Goal: Task Accomplishment & Management: Complete application form

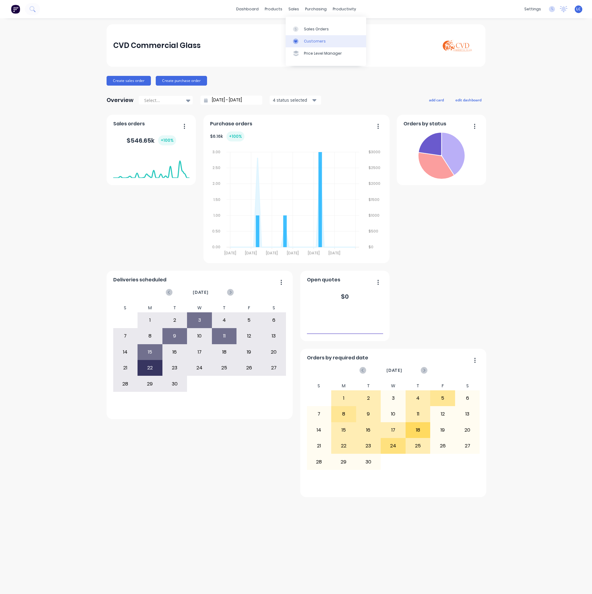
click at [305, 40] on div "Customers" at bounding box center [315, 41] width 22 height 5
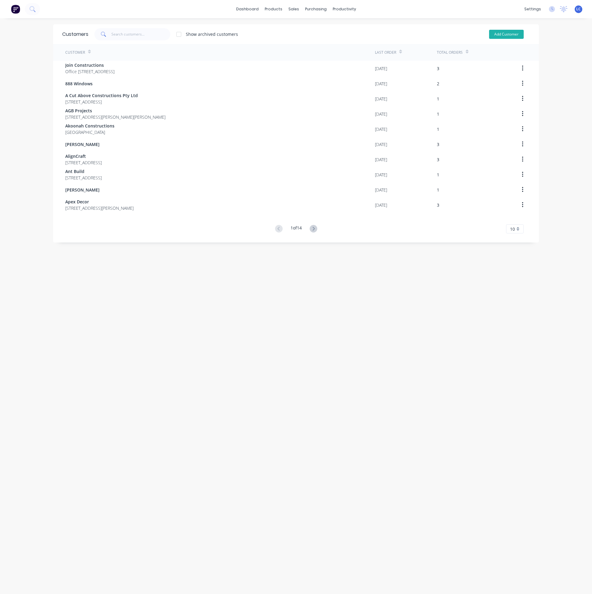
click at [506, 33] on button "Add Customer" at bounding box center [506, 34] width 35 height 9
select select "AU"
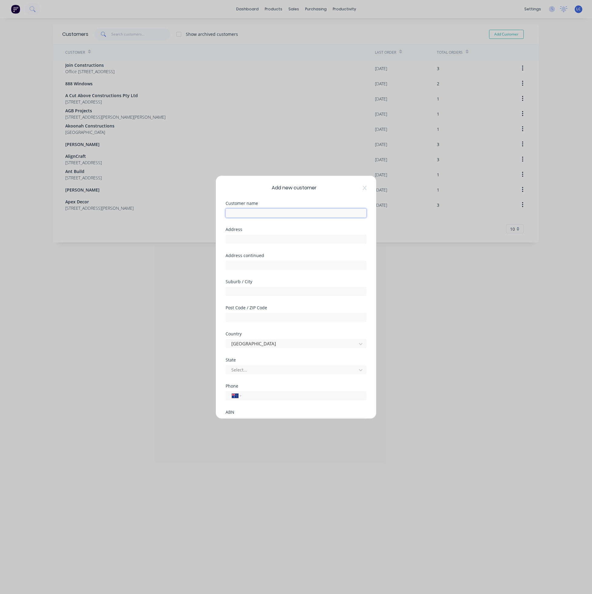
click at [259, 215] on input "text" at bounding box center [295, 212] width 141 height 9
type input "Pulse Property"
paste input "1"
type input "[STREET_ADDRESS]"
type input "Cronulla"
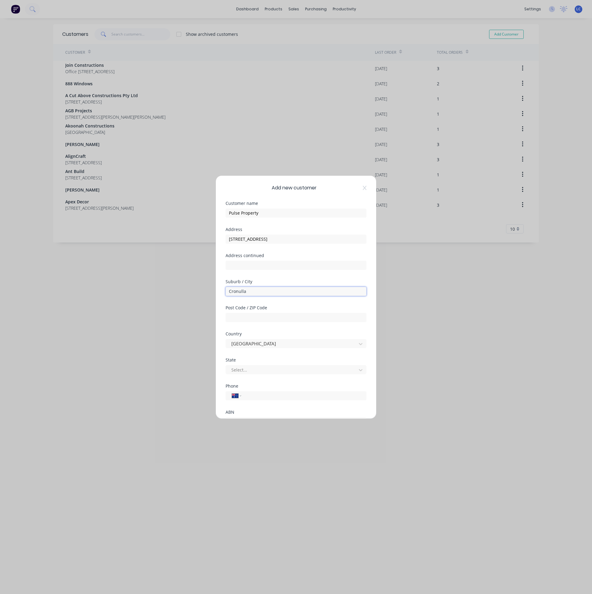
scroll to position [46, 0]
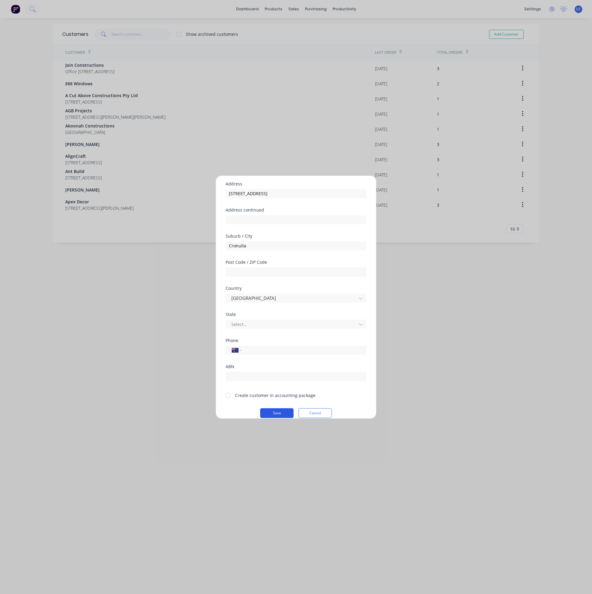
click at [271, 412] on button "Save" at bounding box center [276, 413] width 33 height 10
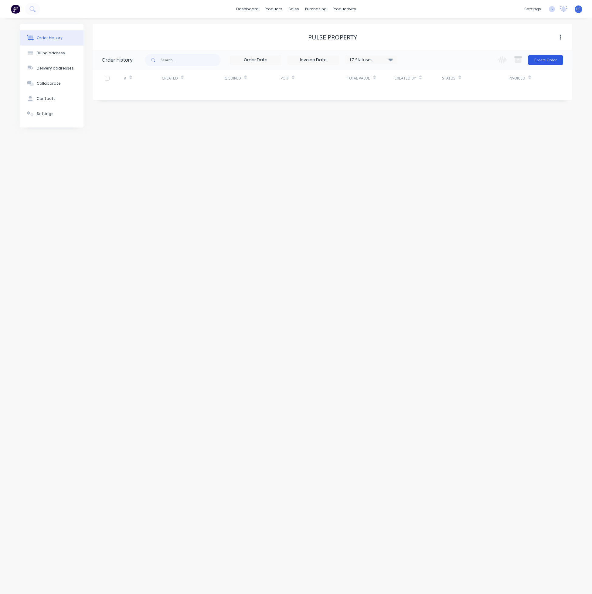
click at [545, 56] on button "Create Order" at bounding box center [545, 60] width 35 height 10
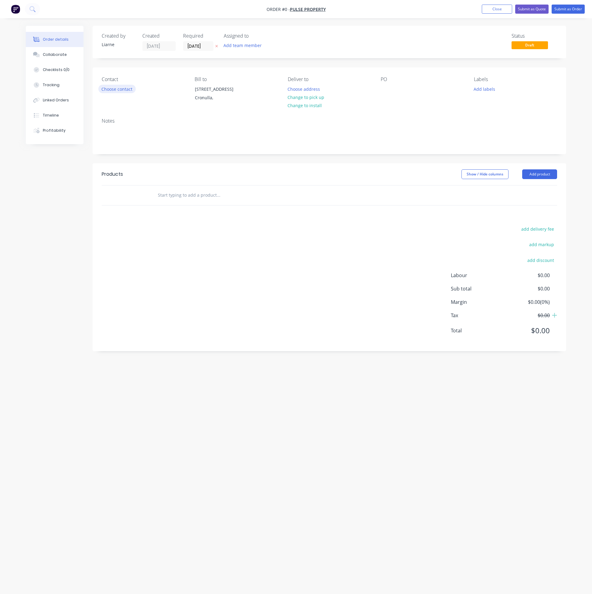
click at [120, 90] on button "Choose contact" at bounding box center [116, 89] width 37 height 8
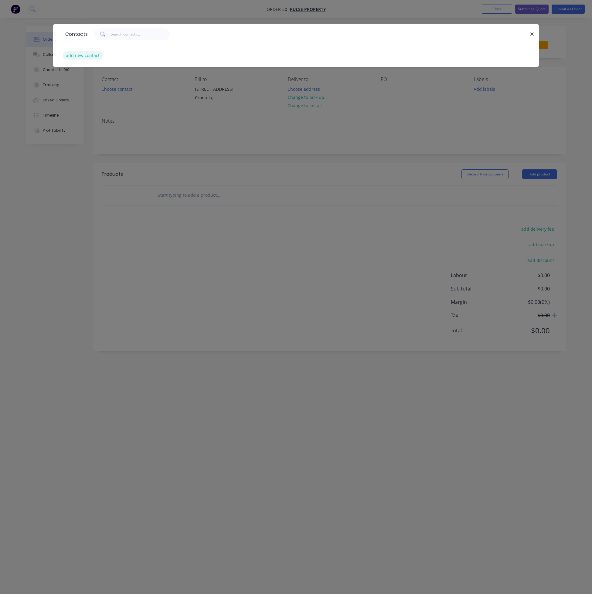
click at [80, 55] on button "add new contact" at bounding box center [83, 55] width 40 height 8
select select "AU"
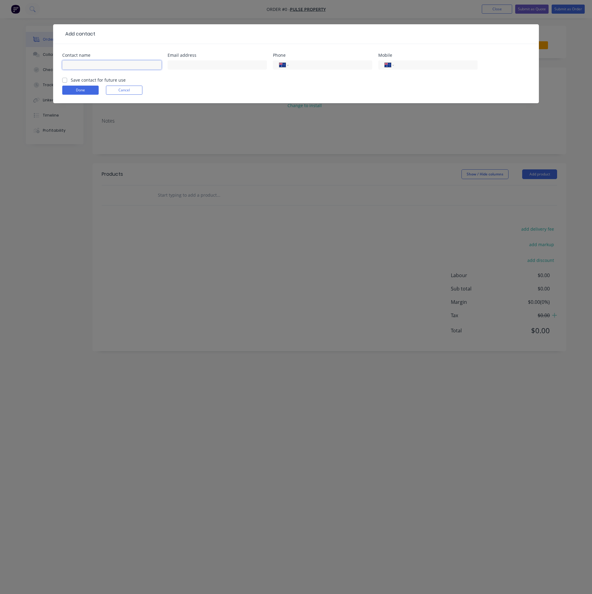
click at [88, 65] on input "text" at bounding box center [111, 64] width 99 height 9
type input "[PERSON_NAME]"
click at [234, 66] on input "text" at bounding box center [217, 64] width 99 height 9
paste input "[PERSON_NAME][EMAIL_ADDRESS][DOMAIN_NAME]"
type input "[PERSON_NAME][EMAIL_ADDRESS][DOMAIN_NAME]"
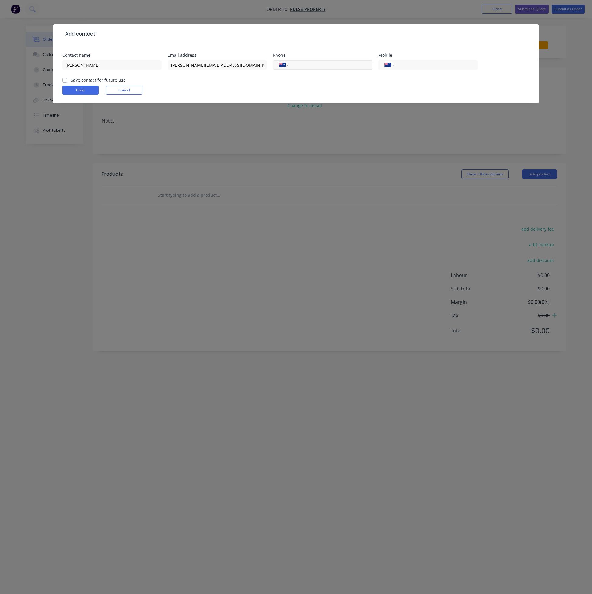
click at [320, 69] on div "International [GEOGRAPHIC_DATA] [GEOGRAPHIC_DATA] [GEOGRAPHIC_DATA] [GEOGRAPHIC…" at bounding box center [322, 64] width 99 height 9
click at [304, 65] on input "tel" at bounding box center [329, 65] width 73 height 7
paste input "tel"
click at [300, 61] on div "International [GEOGRAPHIC_DATA] [GEOGRAPHIC_DATA] [GEOGRAPHIC_DATA] [GEOGRAPHIC…" at bounding box center [322, 64] width 99 height 9
click at [298, 65] on input "tel" at bounding box center [329, 65] width 73 height 7
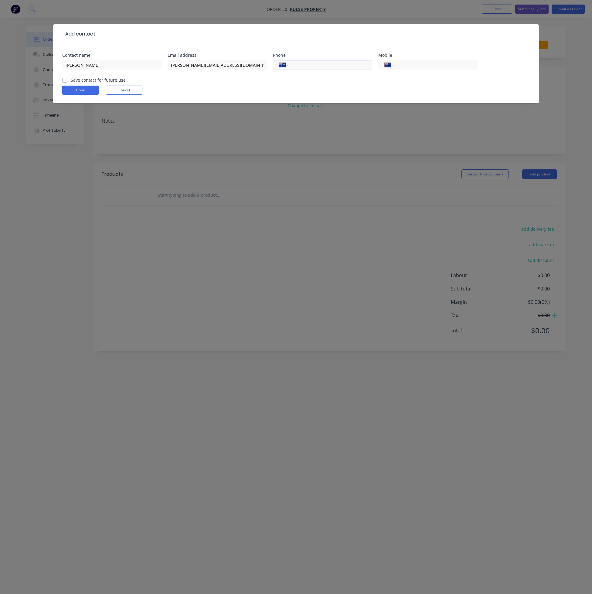
paste input "tel"
click at [300, 66] on input "tel" at bounding box center [329, 65] width 73 height 7
paste input "0414 278 805"
type input "0414 278 805"
click at [61, 80] on div "Contact name [PERSON_NAME] address [PERSON_NAME][EMAIL_ADDRESS][DOMAIN_NAME] Ph…" at bounding box center [296, 73] width 486 height 59
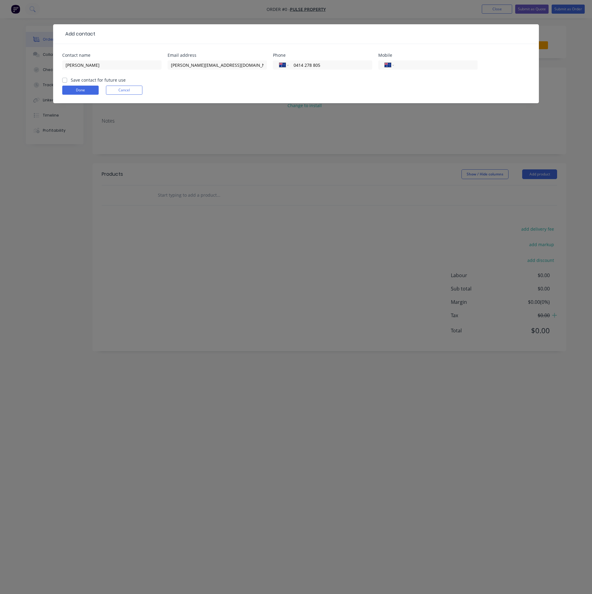
click at [71, 80] on label "Save contact for future use" at bounding box center [98, 80] width 55 height 6
click at [62, 80] on input "Save contact for future use" at bounding box center [64, 80] width 5 height 6
checkbox input "true"
click at [68, 91] on button "Done" at bounding box center [80, 90] width 36 height 9
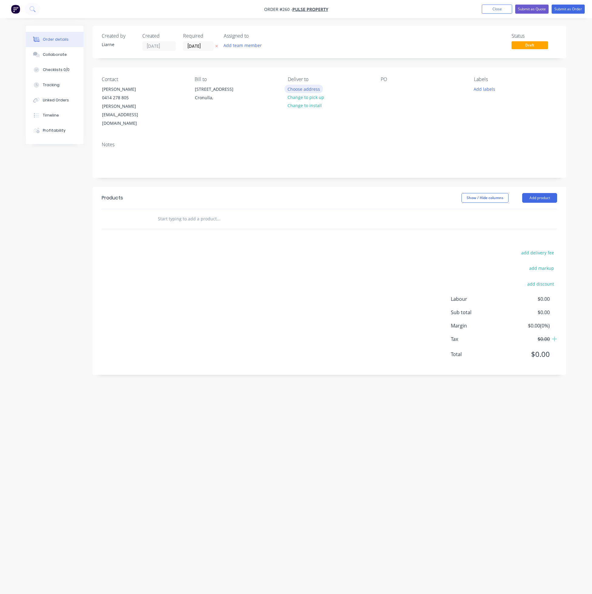
click at [312, 86] on button "Choose address" at bounding box center [303, 89] width 39 height 8
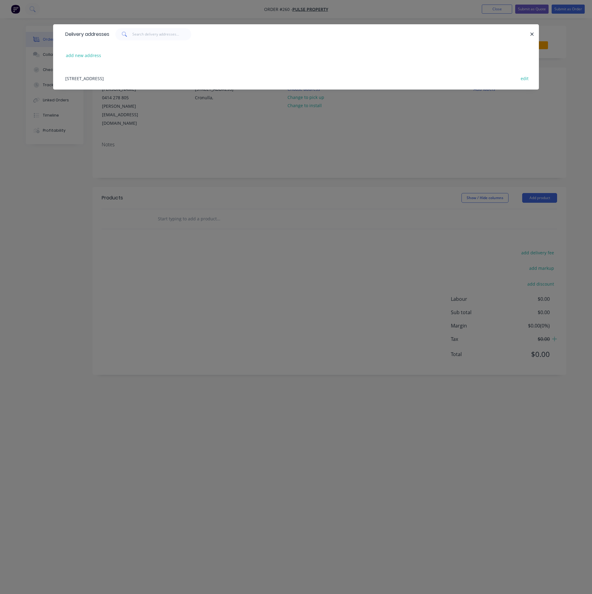
click at [99, 79] on div "[STREET_ADDRESS] edit" at bounding box center [295, 78] width 467 height 23
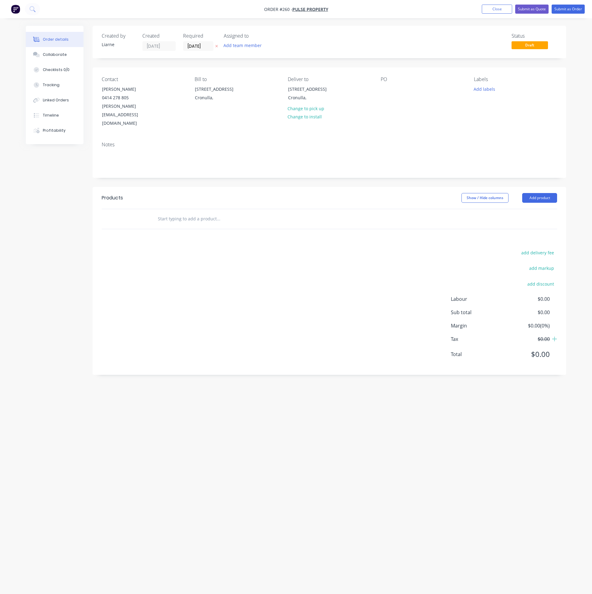
click at [390, 84] on div "PO" at bounding box center [422, 101] width 83 height 51
click at [388, 88] on div at bounding box center [386, 89] width 10 height 9
click at [390, 89] on div "Q" at bounding box center [387, 89] width 13 height 9
click at [401, 89] on div "Q5374 -" at bounding box center [393, 89] width 25 height 9
click at [490, 86] on button "Add labels" at bounding box center [484, 89] width 28 height 8
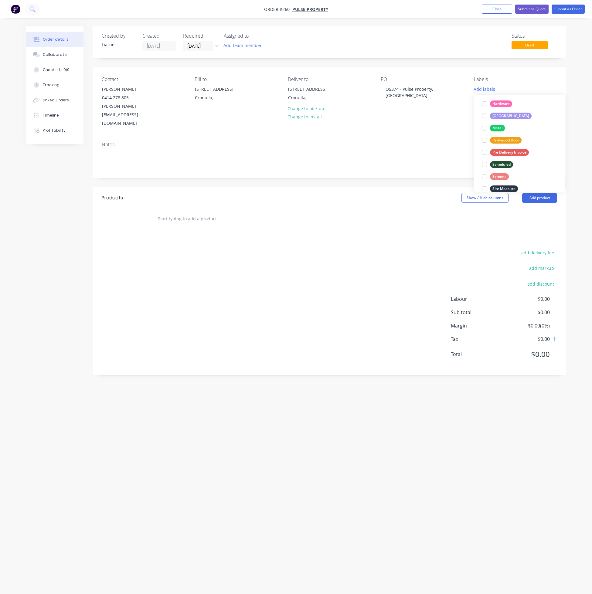
scroll to position [158, 0]
click at [484, 108] on div at bounding box center [484, 107] width 12 height 12
click at [483, 111] on div at bounding box center [484, 110] width 12 height 12
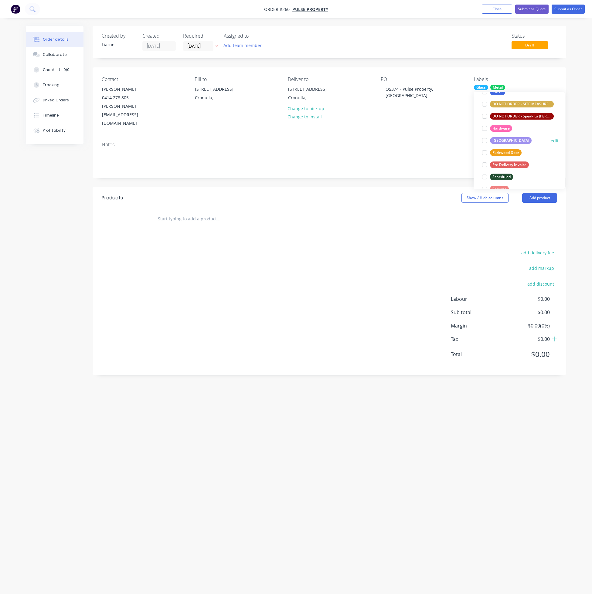
click at [486, 141] on div at bounding box center [484, 140] width 12 height 12
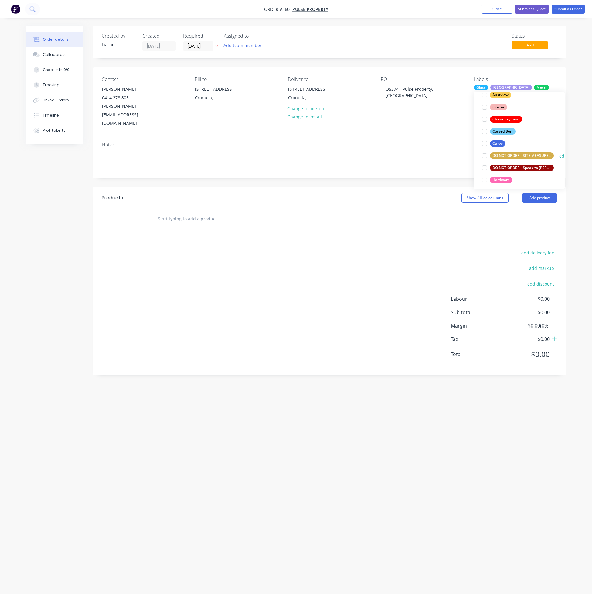
scroll to position [103, 0]
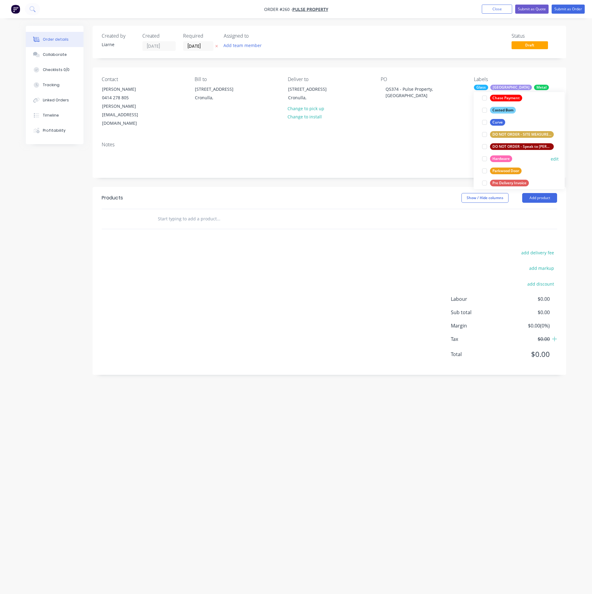
click at [486, 159] on div at bounding box center [484, 159] width 12 height 12
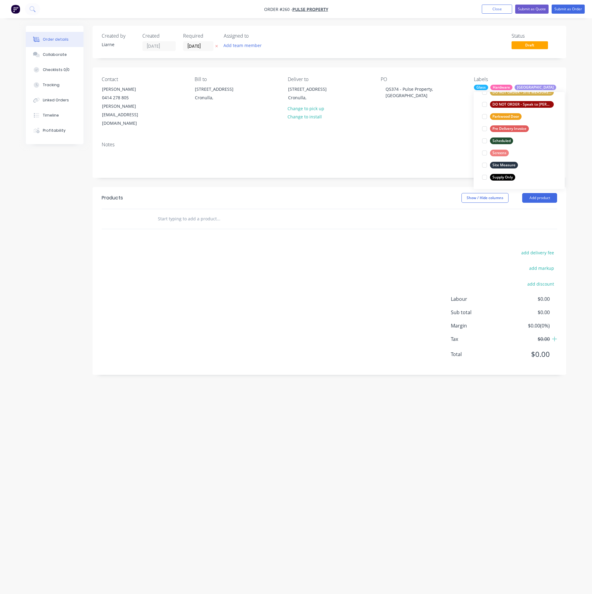
scroll to position [158, 0]
click at [484, 140] on div at bounding box center [484, 140] width 12 height 12
click at [426, 137] on div "Notes" at bounding box center [329, 157] width 473 height 41
click at [212, 213] on input "text" at bounding box center [218, 219] width 121 height 12
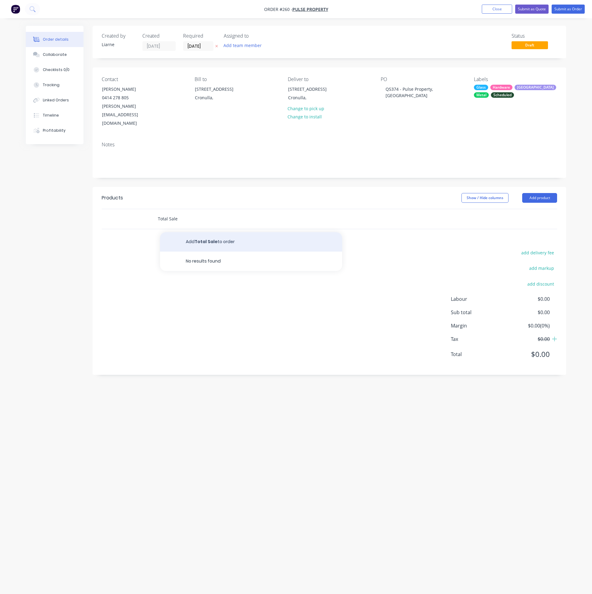
type input "Total Sale"
click at [212, 232] on button "Add Total Sale to order" at bounding box center [251, 241] width 182 height 19
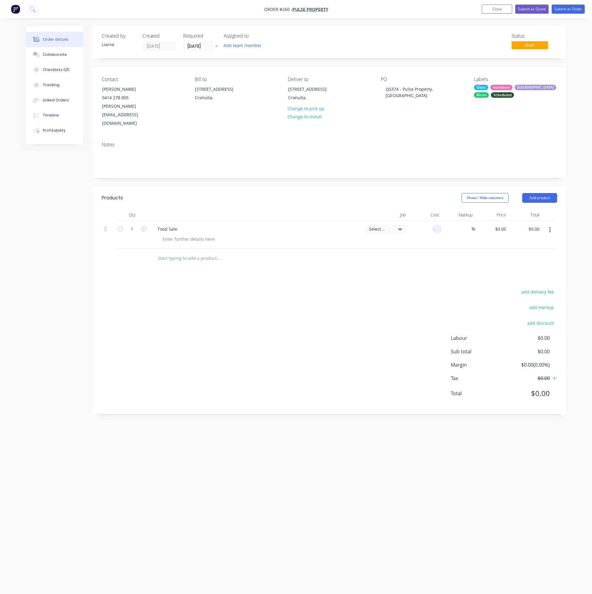
click at [435, 225] on input at bounding box center [438, 229] width 7 height 9
type input "$2,442.71"
click at [572, 7] on button "Submit as Order" at bounding box center [567, 9] width 33 height 9
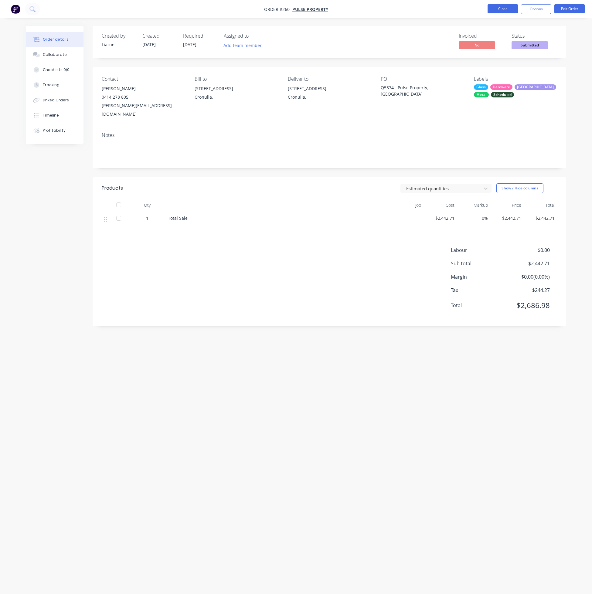
click at [507, 7] on button "Close" at bounding box center [502, 8] width 30 height 9
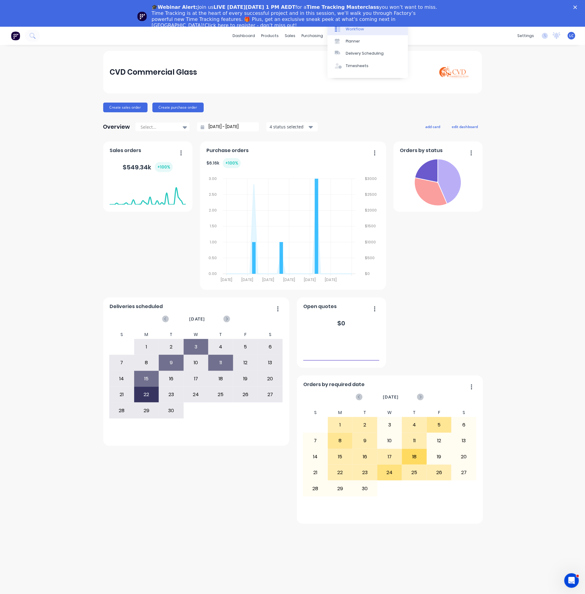
click at [346, 30] on div "Workflow" at bounding box center [355, 28] width 18 height 5
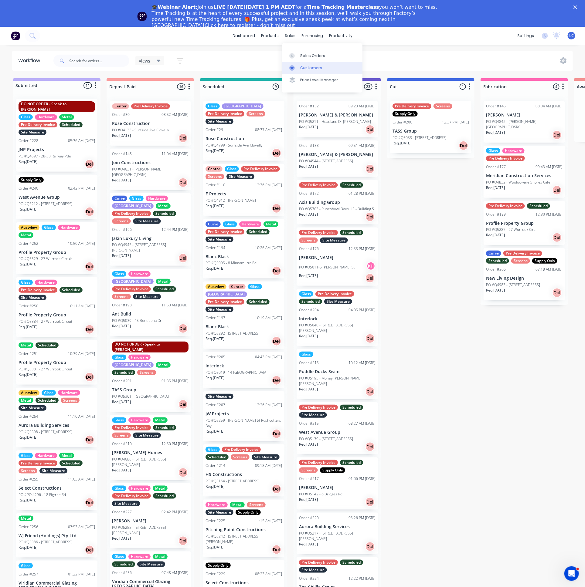
click at [305, 68] on div "Customers" at bounding box center [311, 67] width 22 height 5
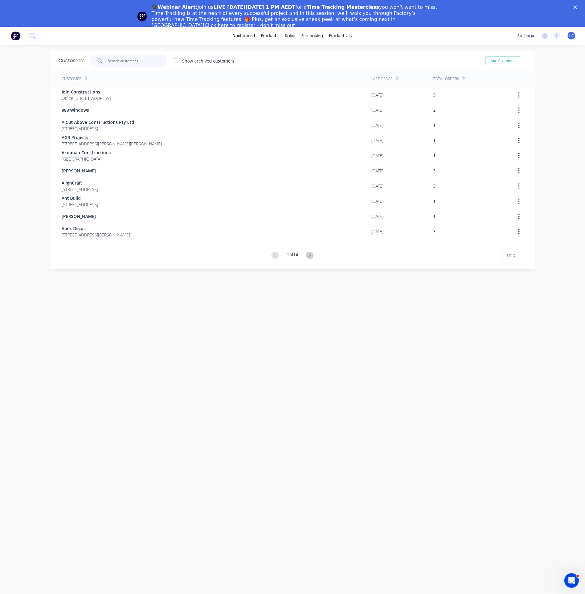
drag, startPoint x: 125, startPoint y: 66, endPoint x: 119, endPoint y: 65, distance: 6.1
click at [124, 66] on input "text" at bounding box center [137, 61] width 59 height 12
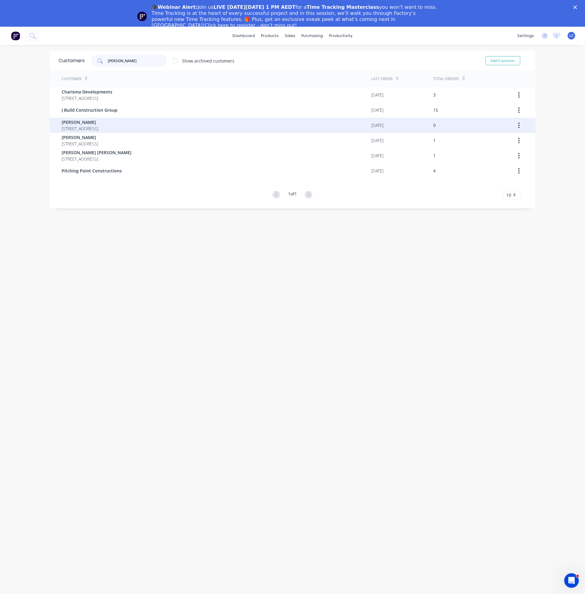
type input "John"
click at [73, 118] on div "John Bacon 19 Timaru St Turramurra" at bounding box center [217, 125] width 310 height 15
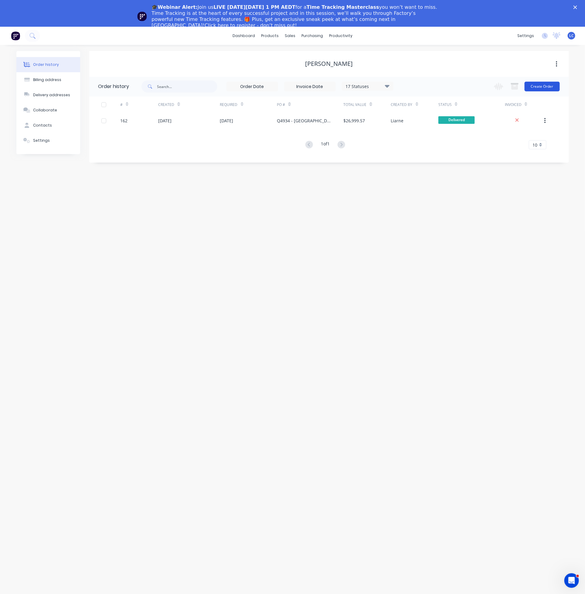
click at [537, 84] on button "Create Order" at bounding box center [541, 87] width 35 height 10
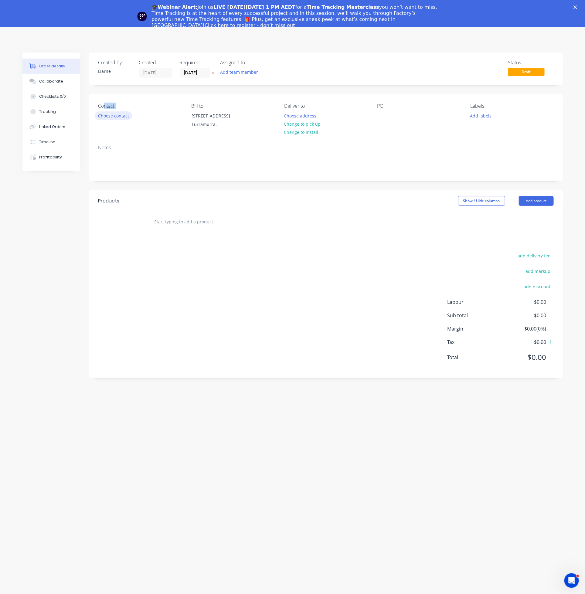
click at [106, 112] on div "Contact Choose contact" at bounding box center [139, 117] width 83 height 28
click at [107, 113] on button "Choose contact" at bounding box center [113, 115] width 37 height 8
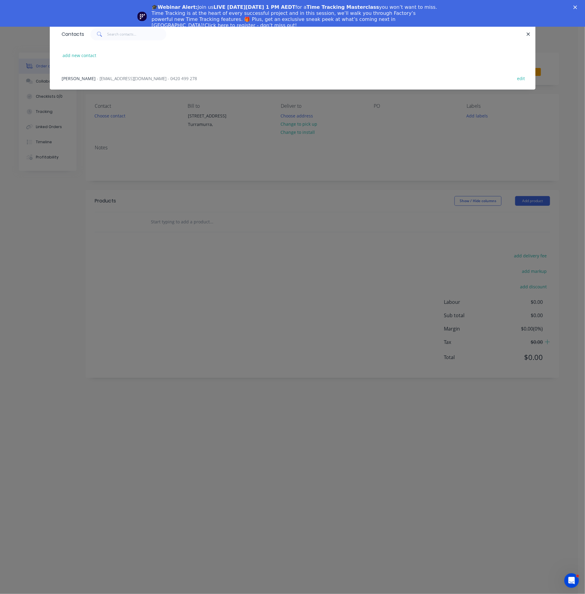
click at [105, 80] on span "- JOHNABACON@GMAIL.COM - 0420 499 278" at bounding box center [147, 79] width 100 height 6
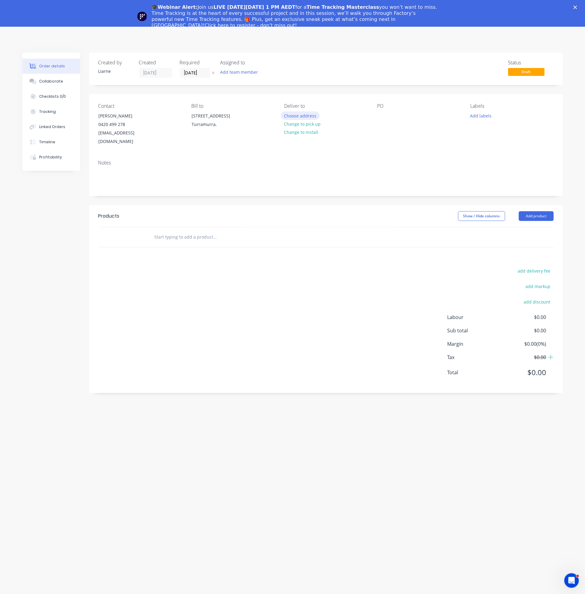
click at [298, 113] on button "Choose address" at bounding box center [300, 115] width 39 height 8
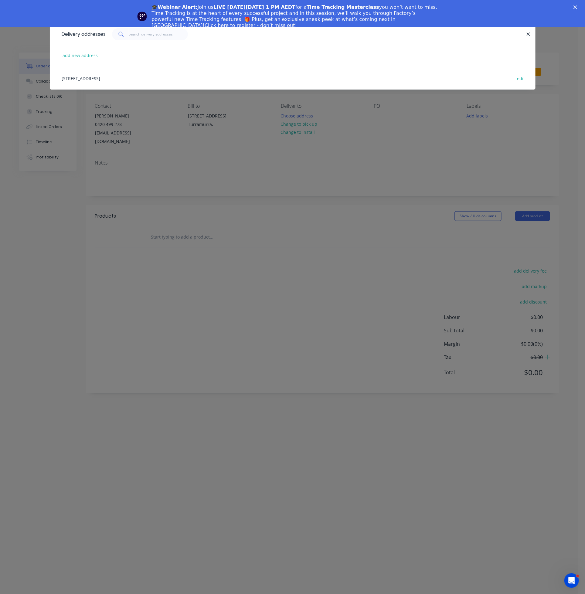
click at [117, 78] on div "19 Timaru St, Turramurra, Australia edit" at bounding box center [292, 78] width 467 height 23
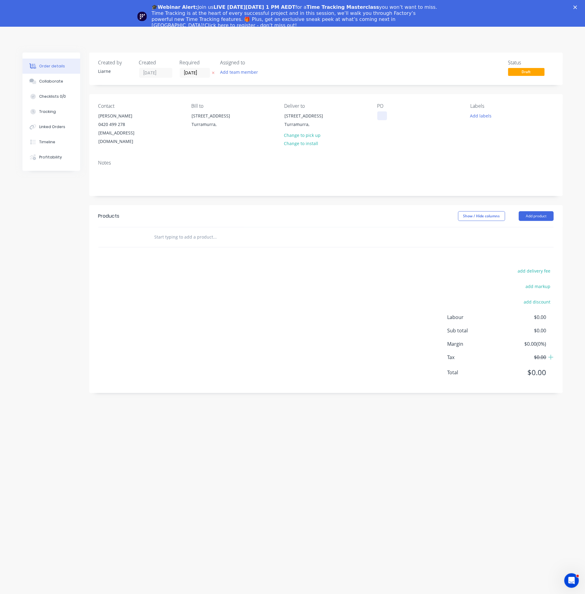
click at [379, 117] on div at bounding box center [382, 115] width 10 height 9
click at [485, 114] on button "Add labels" at bounding box center [481, 115] width 28 height 8
click at [480, 131] on div at bounding box center [481, 131] width 12 height 12
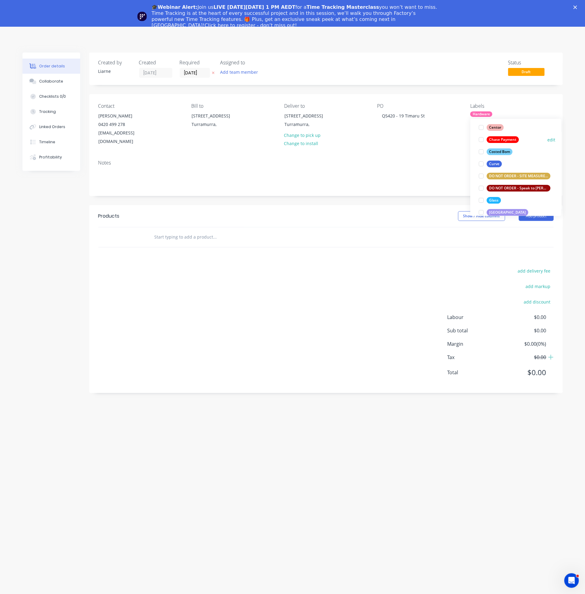
scroll to position [85, 0]
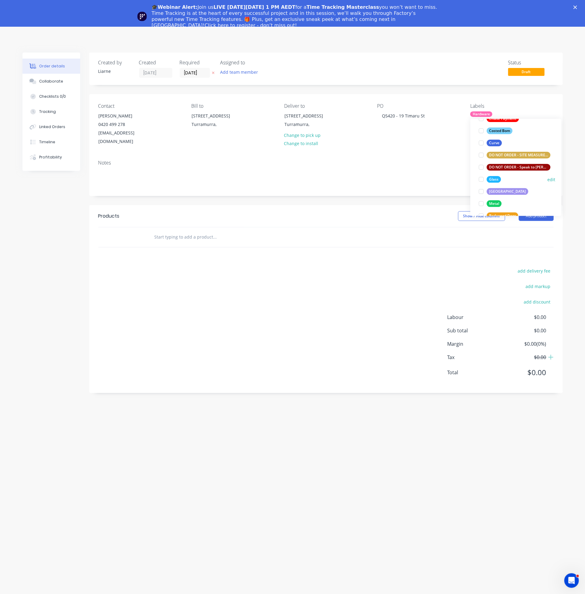
click at [479, 178] on div at bounding box center [481, 180] width 12 height 12
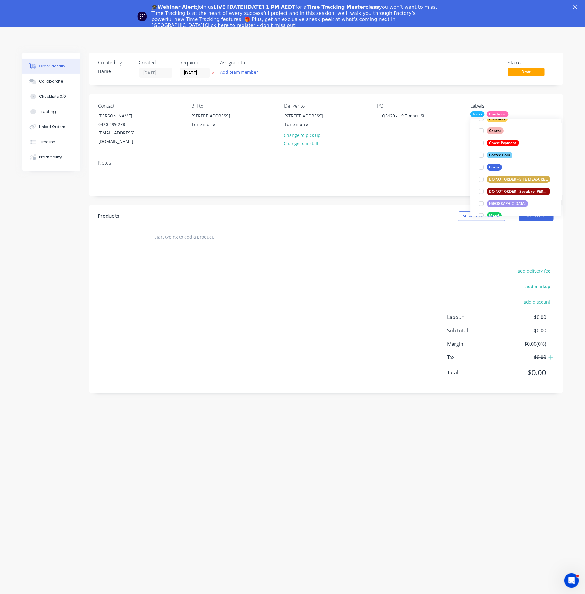
scroll to position [91, 0]
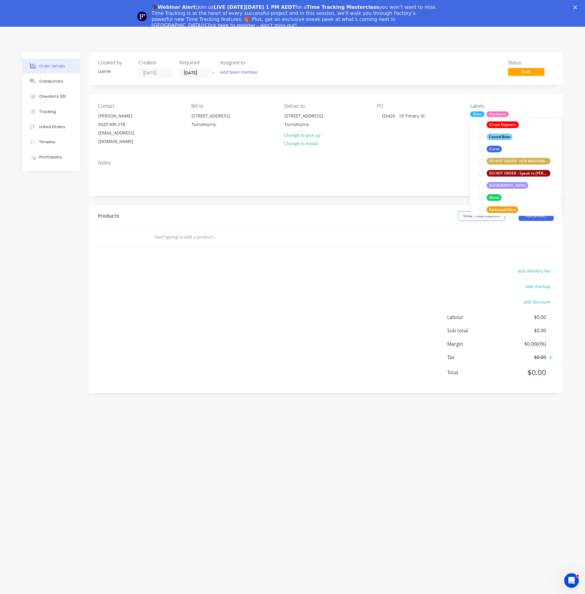
click at [480, 198] on div at bounding box center [481, 198] width 12 height 12
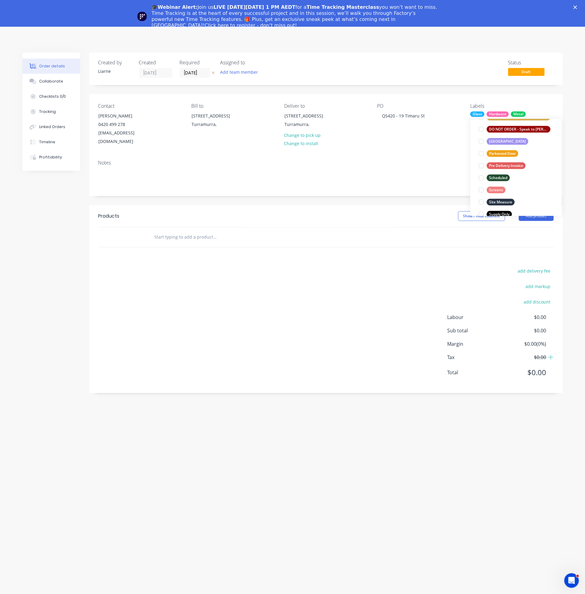
scroll to position [158, 0]
click at [480, 207] on div at bounding box center [481, 204] width 12 height 12
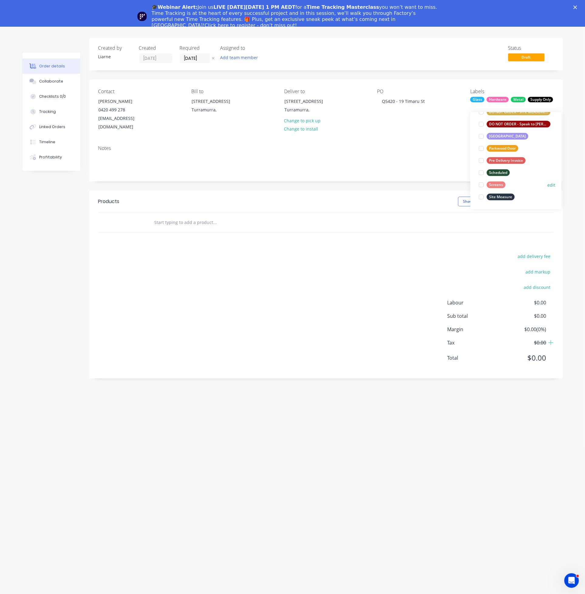
scroll to position [27, 0]
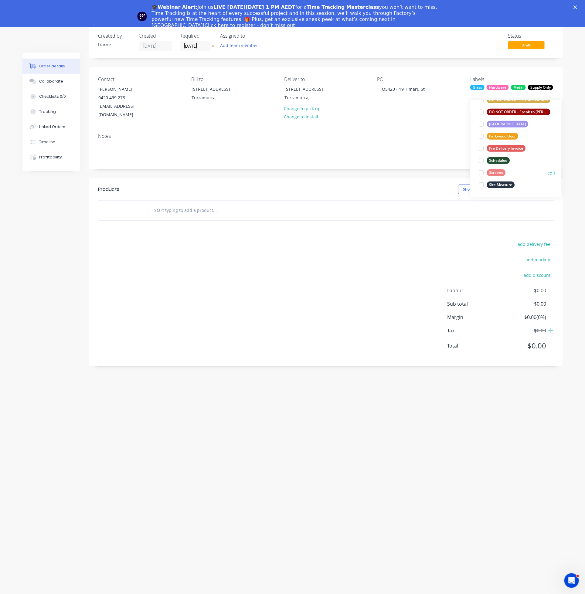
click at [481, 172] on div at bounding box center [481, 173] width 12 height 12
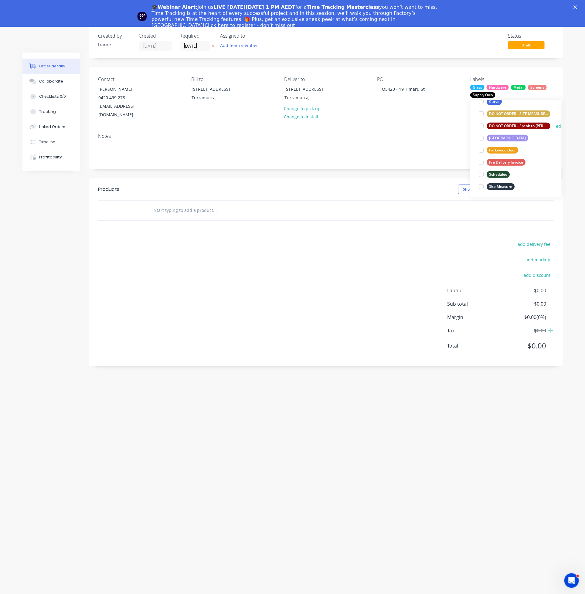
scroll to position [158, 0]
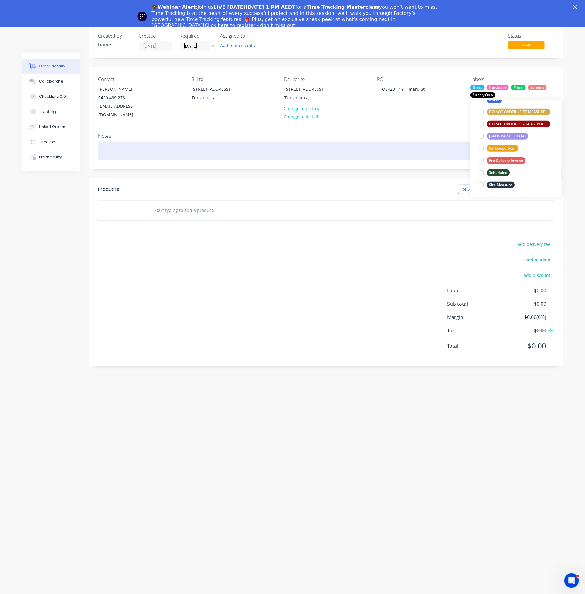
click at [348, 142] on div at bounding box center [325, 151] width 455 height 19
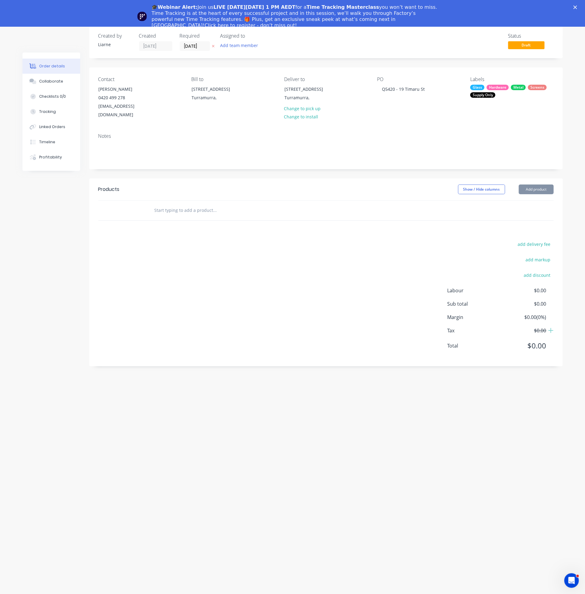
click at [172, 204] on input "text" at bounding box center [214, 210] width 121 height 12
type input "Total Sale"
click at [204, 227] on button "Add Total Sale to order" at bounding box center [248, 233] width 182 height 19
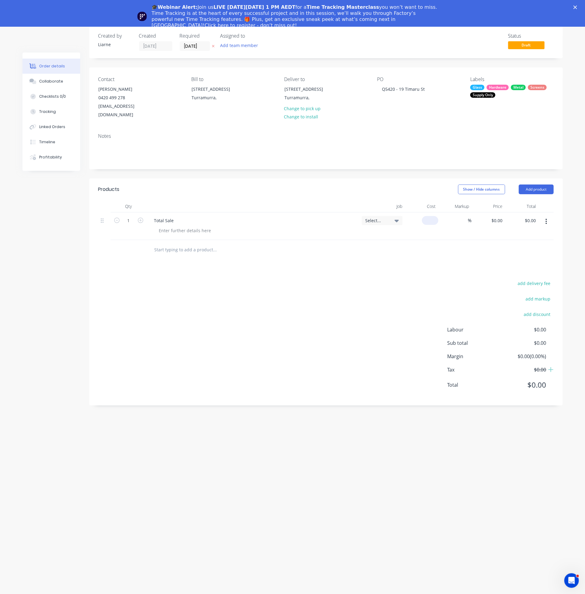
click at [432, 216] on input at bounding box center [431, 220] width 14 height 9
type input "$14,134.97"
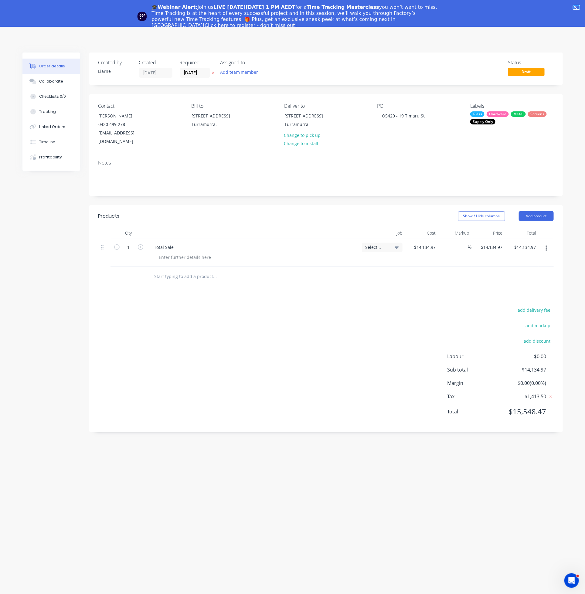
click at [577, 6] on polygon "Close" at bounding box center [575, 7] width 4 height 4
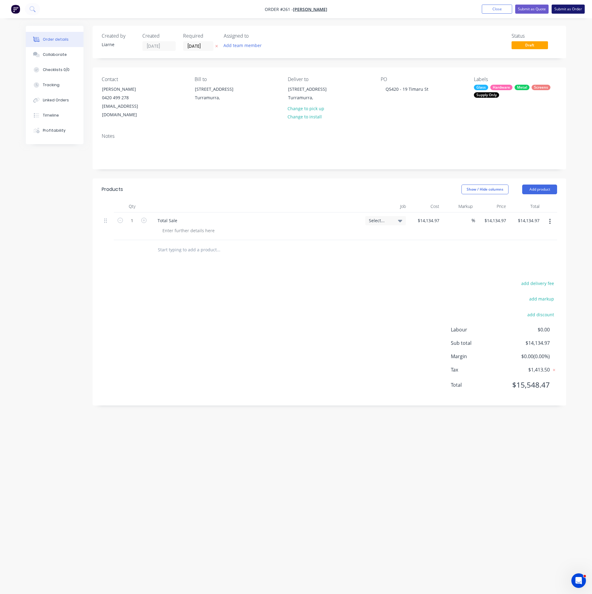
click at [568, 8] on button "Submit as Order" at bounding box center [567, 9] width 33 height 9
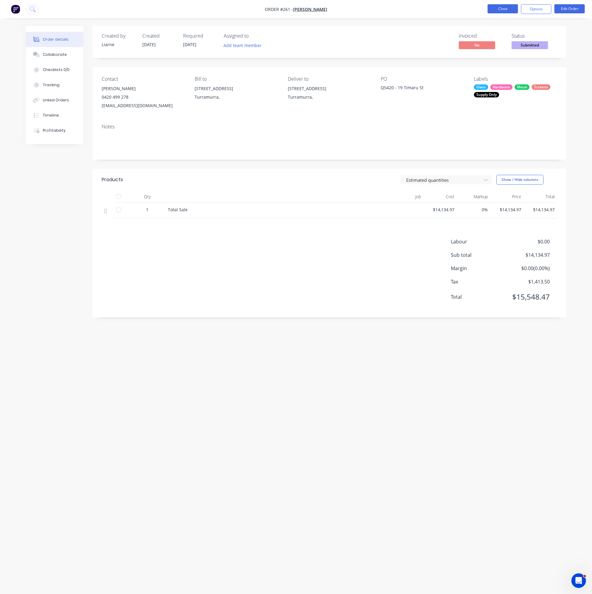
click at [513, 10] on button "Close" at bounding box center [502, 8] width 30 height 9
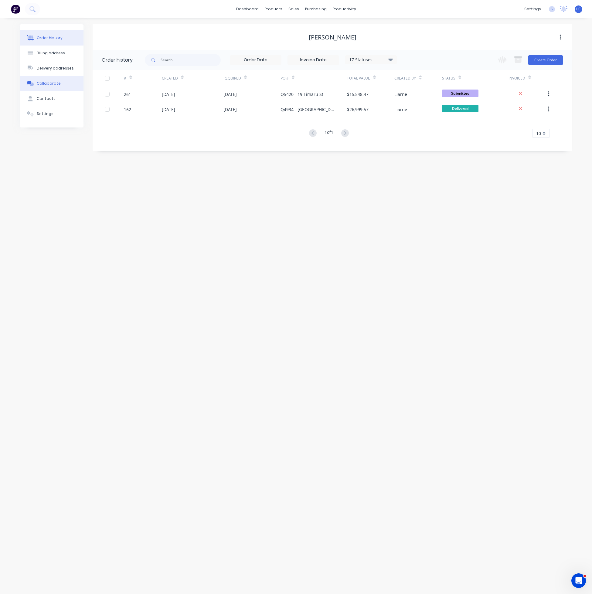
click at [45, 80] on button "Collaborate" at bounding box center [52, 83] width 64 height 15
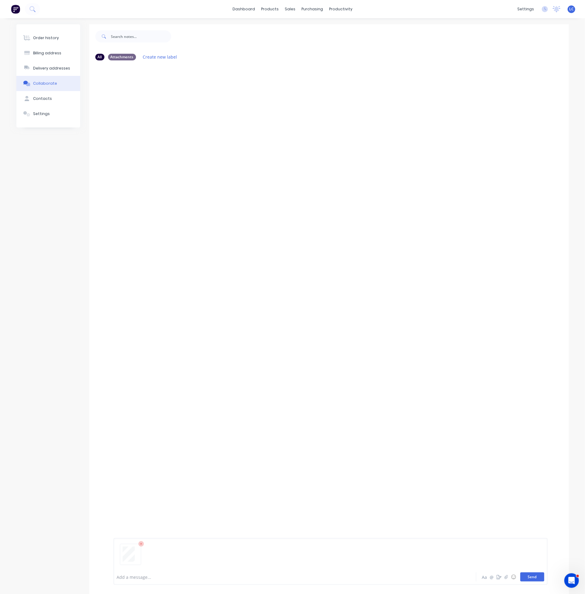
click at [531, 575] on button "Send" at bounding box center [532, 576] width 24 height 9
click at [125, 324] on div "LC You 03:39pm 26/09/25 Quote -5420V7 -19 TIMARU ST TURRAMURRA STAGE 2 -CVD_COM…" at bounding box center [328, 316] width 479 height 502
